Goal: Check status

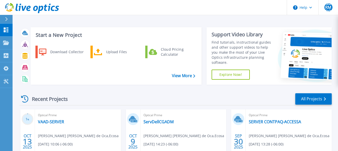
scroll to position [50, 0]
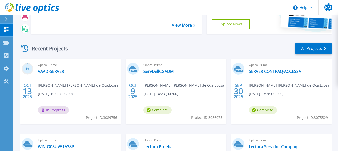
click at [59, 86] on span "[PERSON_NAME] [PERSON_NAME] de Oca , Ecosa" at bounding box center [78, 85] width 81 height 6
click at [57, 109] on span "In Progress" at bounding box center [53, 110] width 31 height 8
click at [50, 72] on link "VAAD-SERVER" at bounding box center [51, 71] width 26 height 5
